Goal: Answer question/provide support

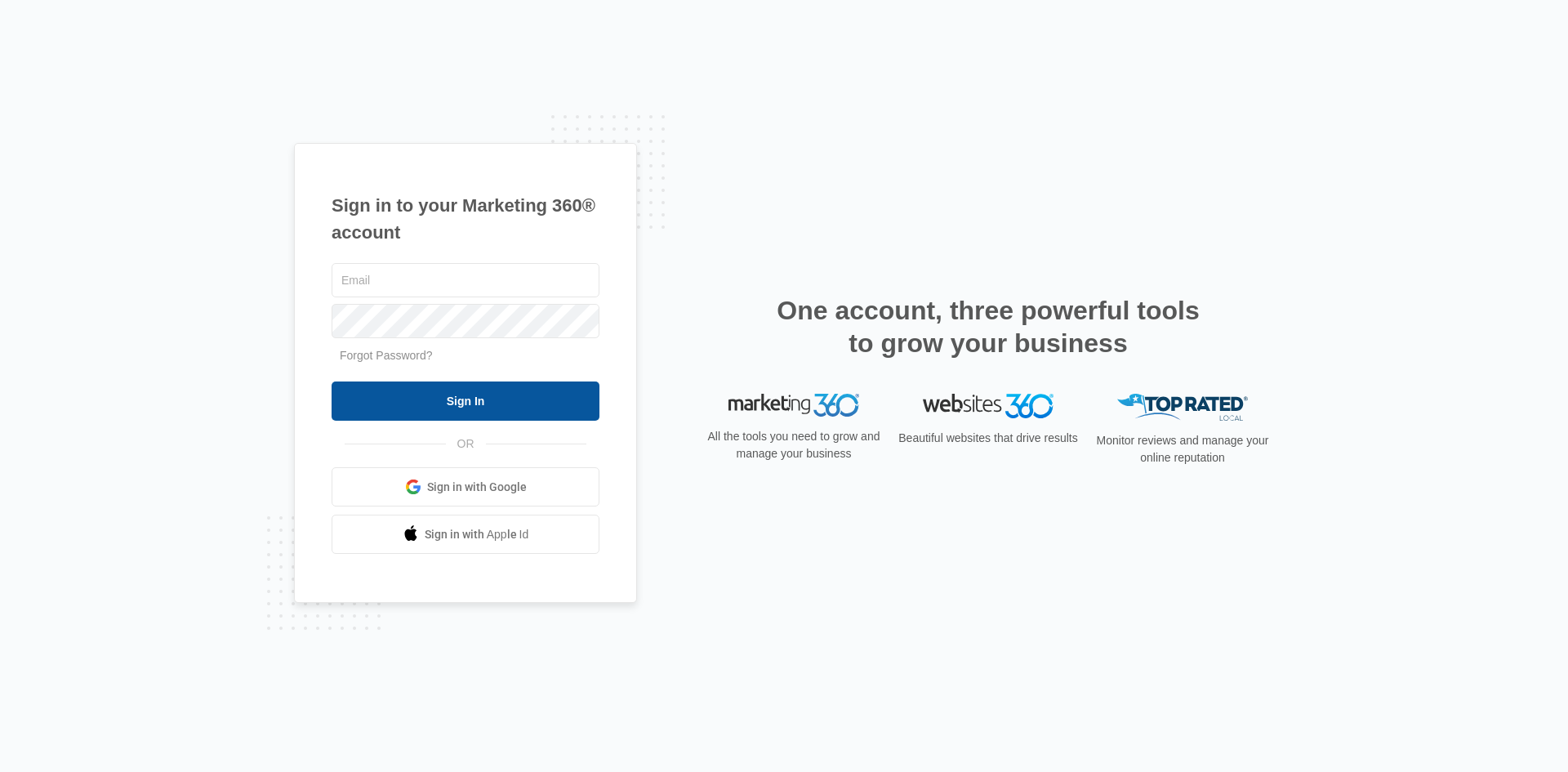
type input "[EMAIL_ADDRESS][PERSON_NAME][DOMAIN_NAME]"
click at [438, 405] on input "Sign In" at bounding box center [465, 401] width 268 height 39
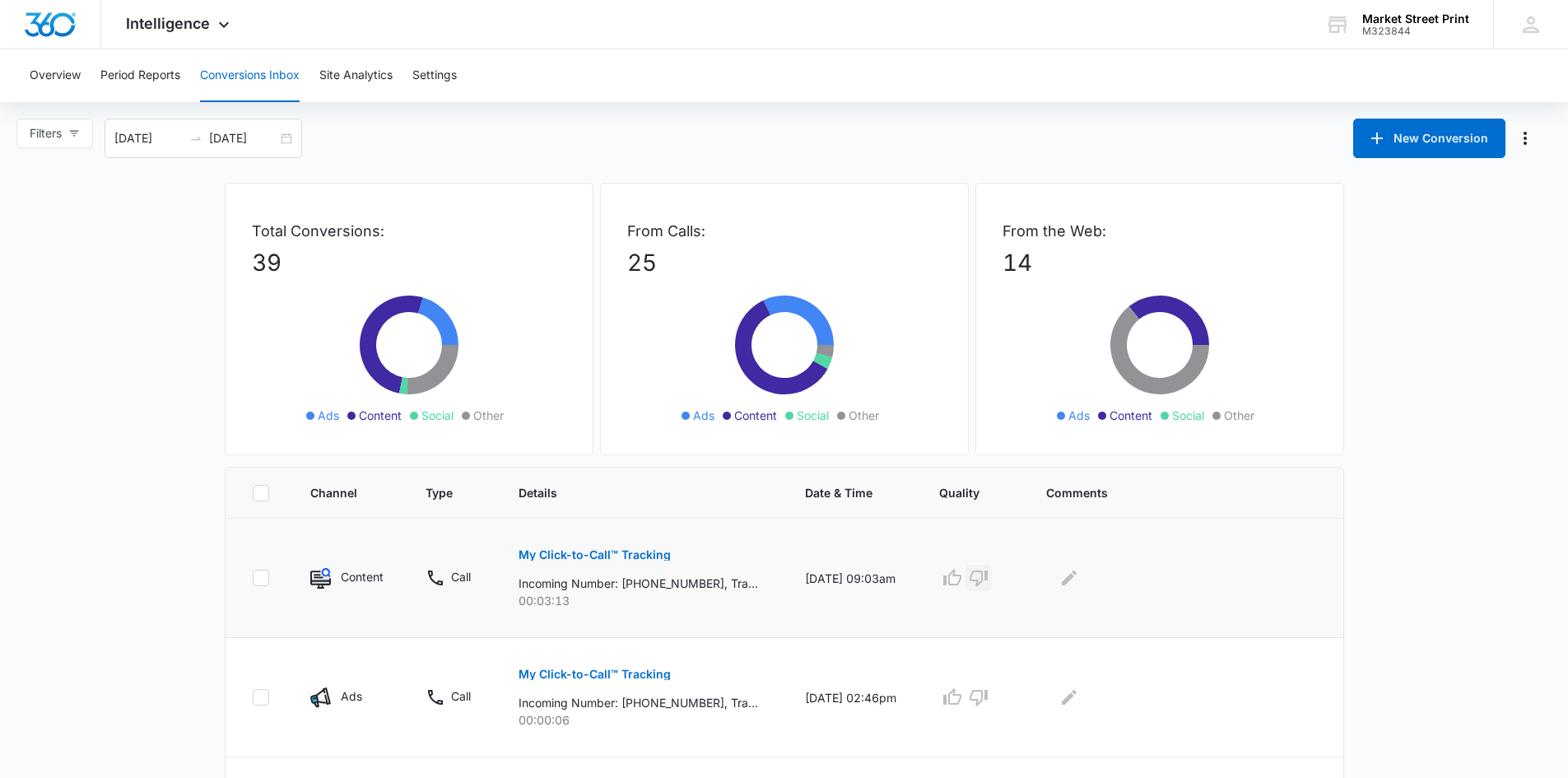
click at [987, 577] on icon "button" at bounding box center [978, 577] width 19 height 19
click at [1077, 574] on icon "Edit Comments" at bounding box center [1069, 578] width 15 height 15
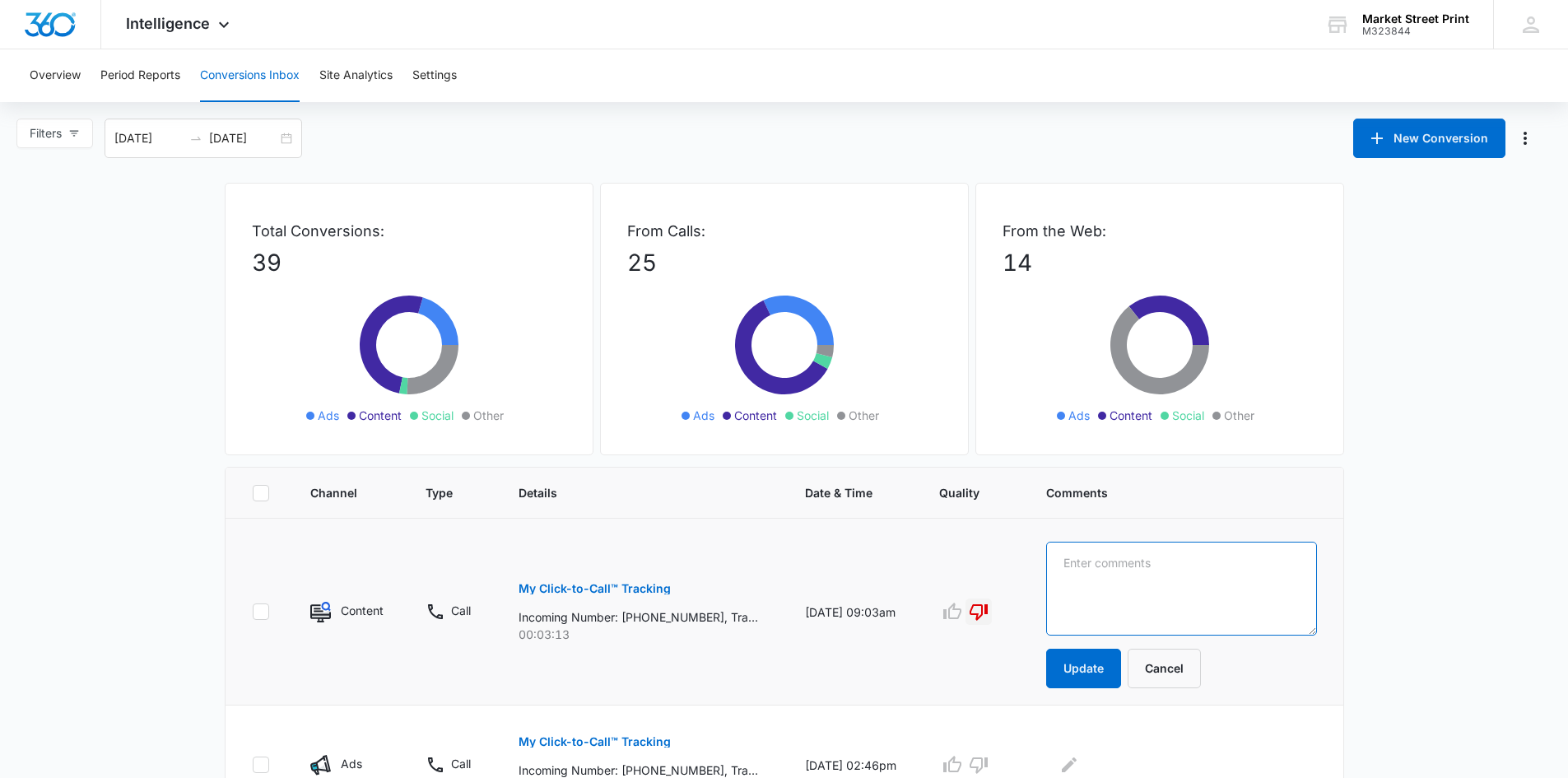
click at [1078, 566] on textarea at bounding box center [1181, 588] width 271 height 94
type textarea "w"
type textarea "W"
type textarea "E"
type textarea "W"
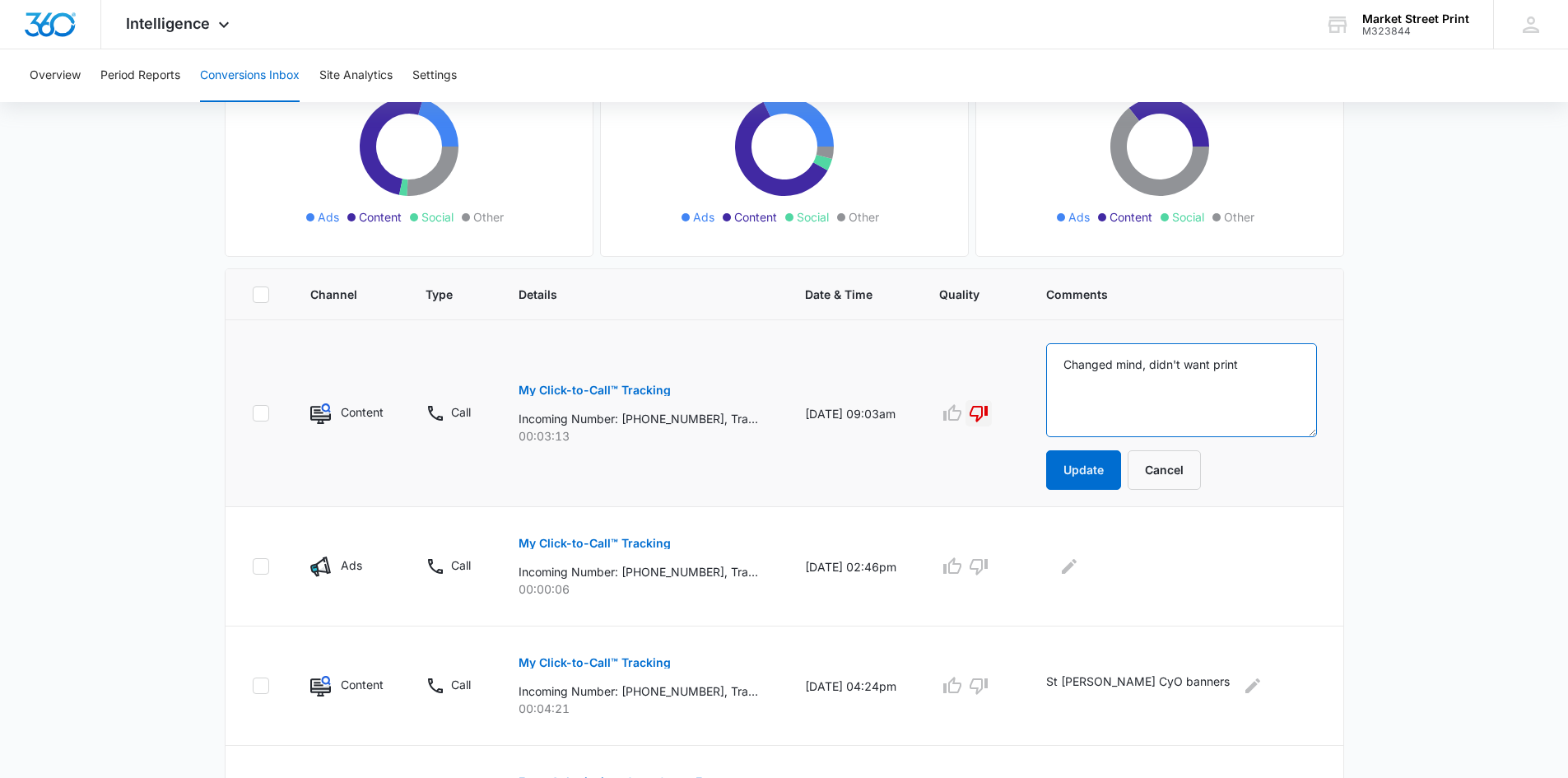
scroll to position [83, 0]
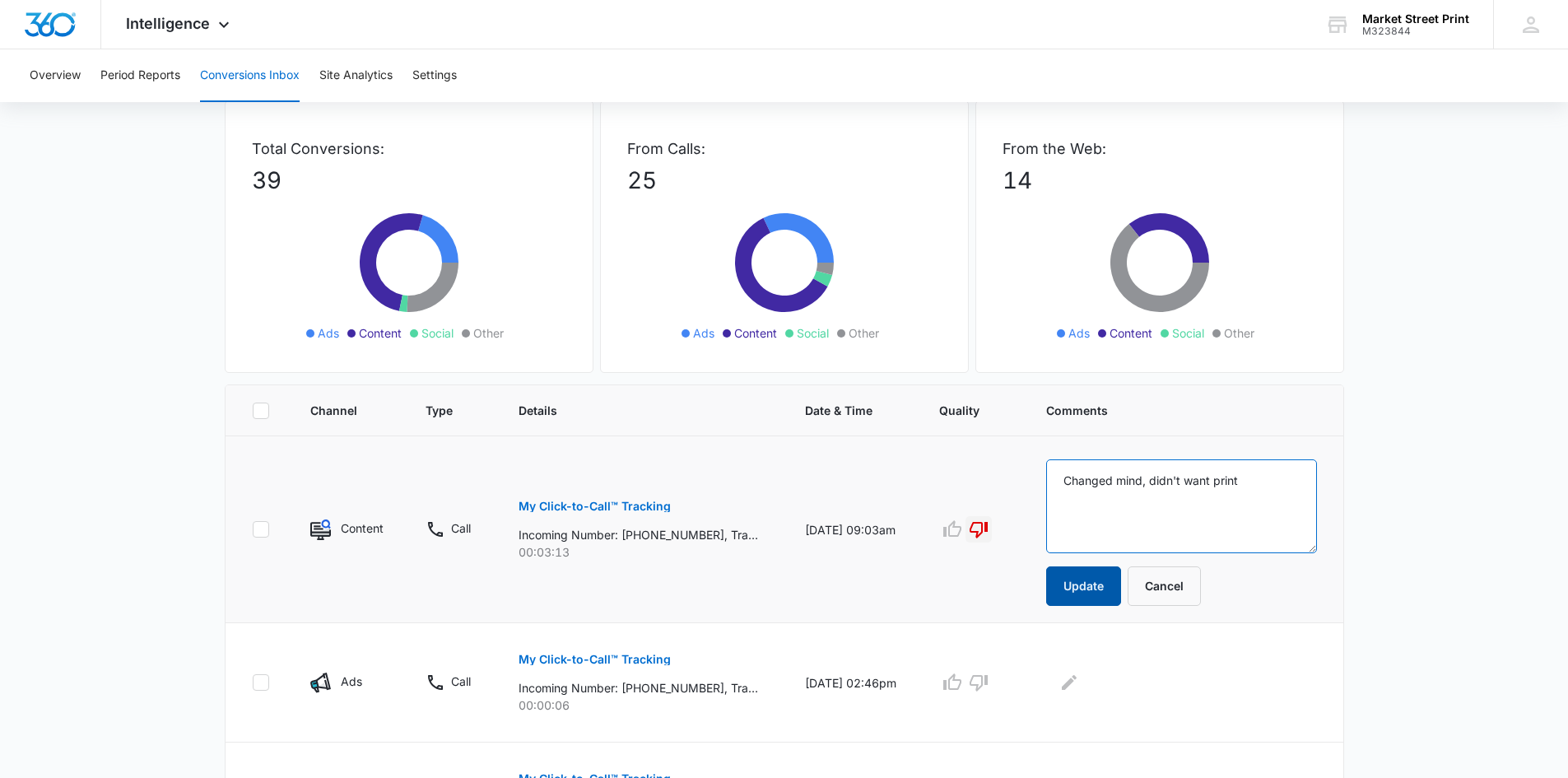
type textarea "Changed mind, didn't want print"
drag, startPoint x: 1091, startPoint y: 582, endPoint x: 1104, endPoint y: 582, distance: 13.0
click at [1092, 582] on button "Update" at bounding box center [1083, 586] width 75 height 40
